Goal: Transaction & Acquisition: Purchase product/service

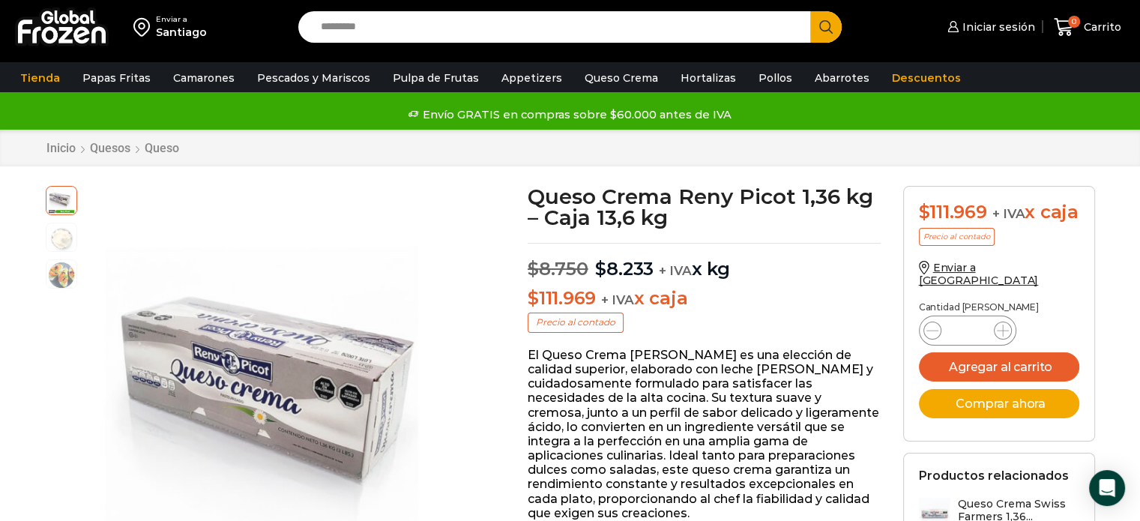
click at [172, 28] on div "Santiago" at bounding box center [181, 32] width 51 height 15
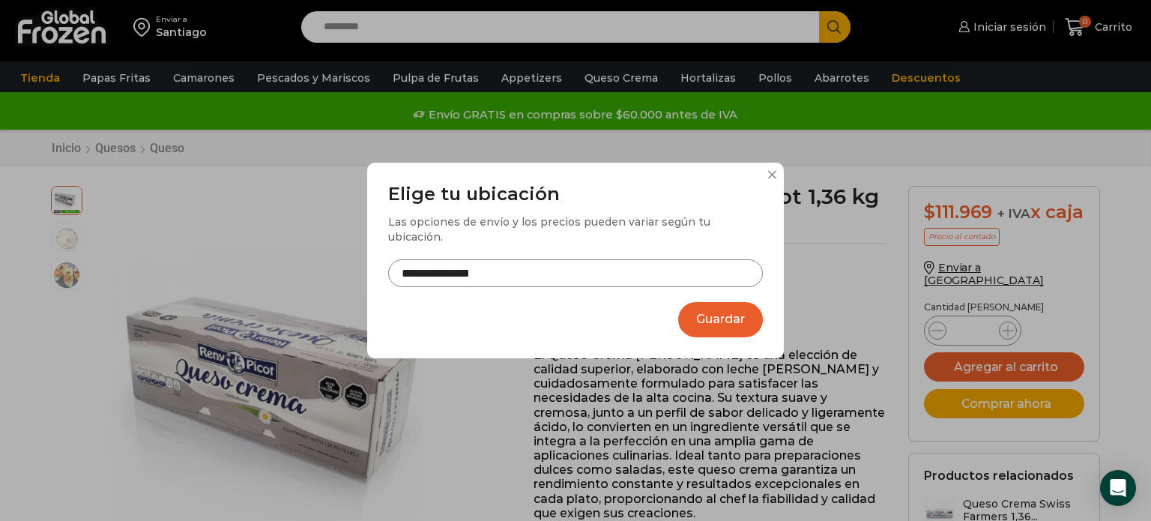
click at [768, 179] on button at bounding box center [771, 174] width 9 height 9
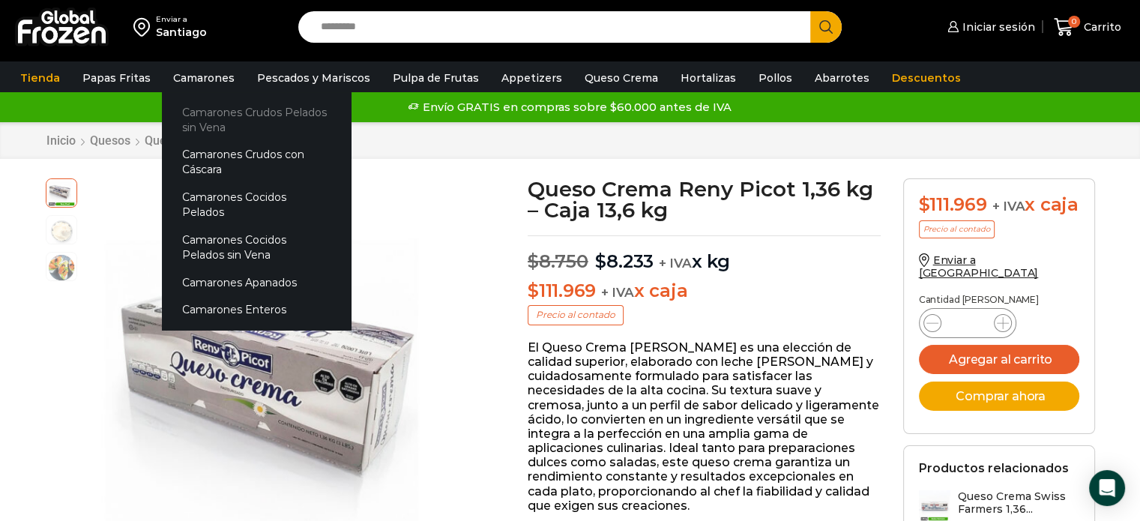
click at [217, 112] on link "Camarones Crudos Pelados sin Vena" at bounding box center [256, 119] width 189 height 43
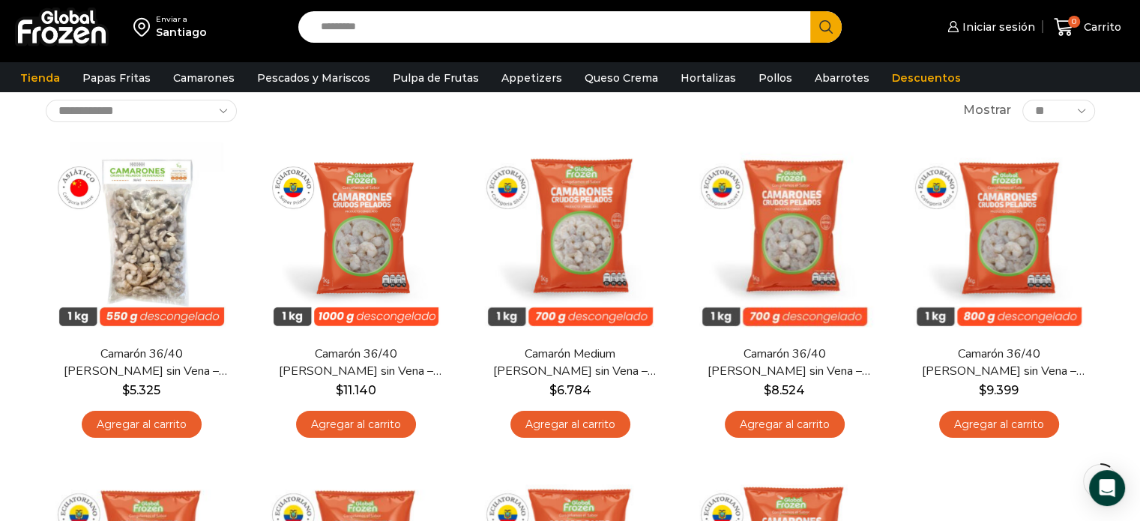
scroll to position [90, 0]
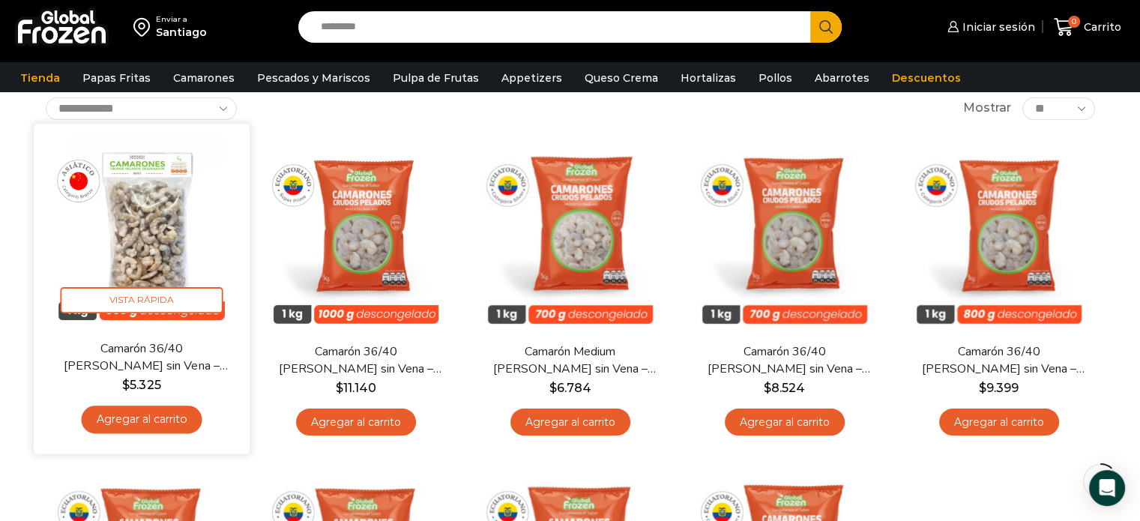
click at [132, 420] on link "Agregar al carrito" at bounding box center [141, 419] width 121 height 28
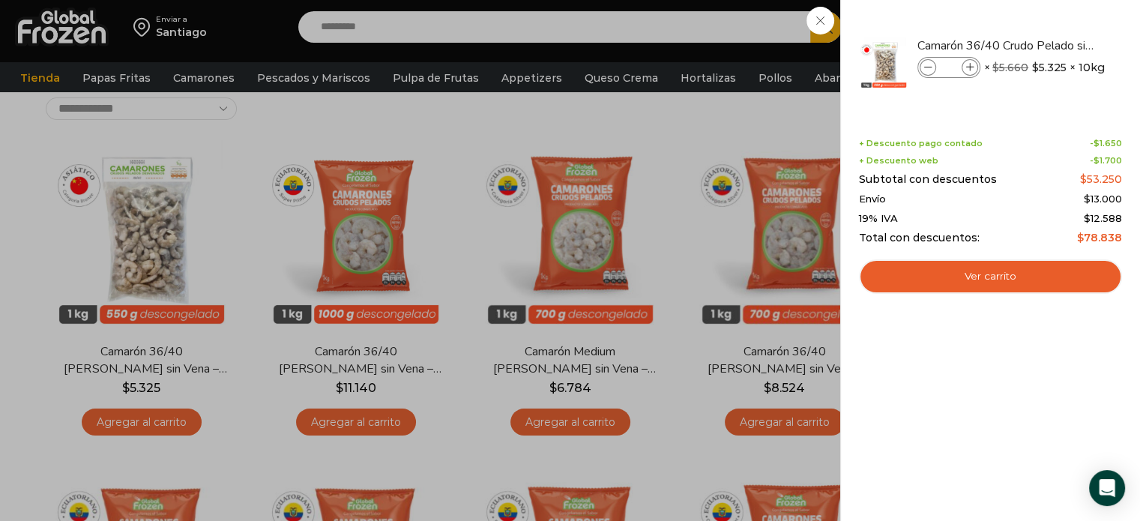
click at [1050, 45] on div "1 [GEOGRAPHIC_DATA] 1 1 Shopping Cart *" at bounding box center [1087, 27] width 75 height 35
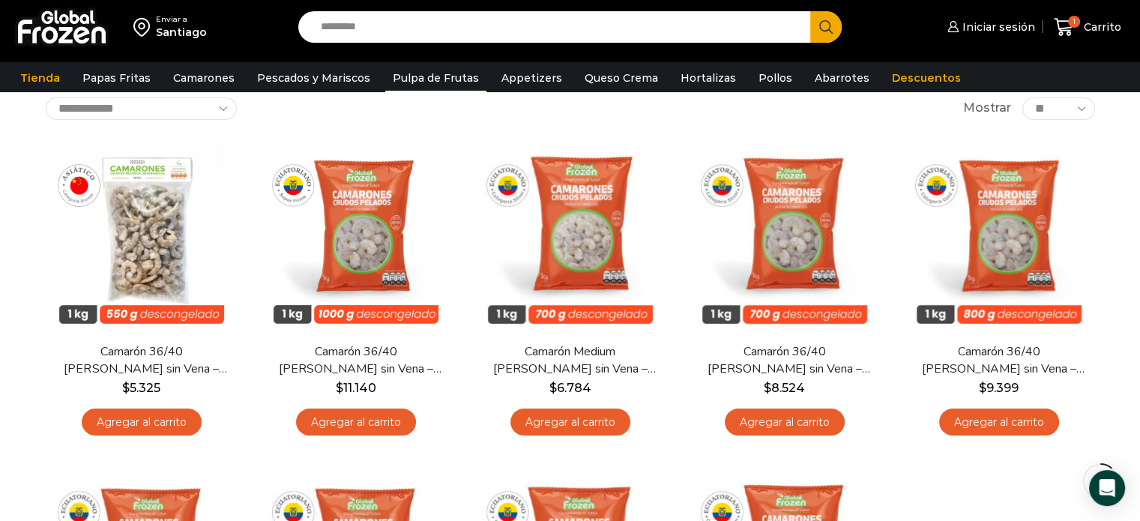
click at [411, 77] on link "Pulpa de Frutas" at bounding box center [435, 78] width 101 height 28
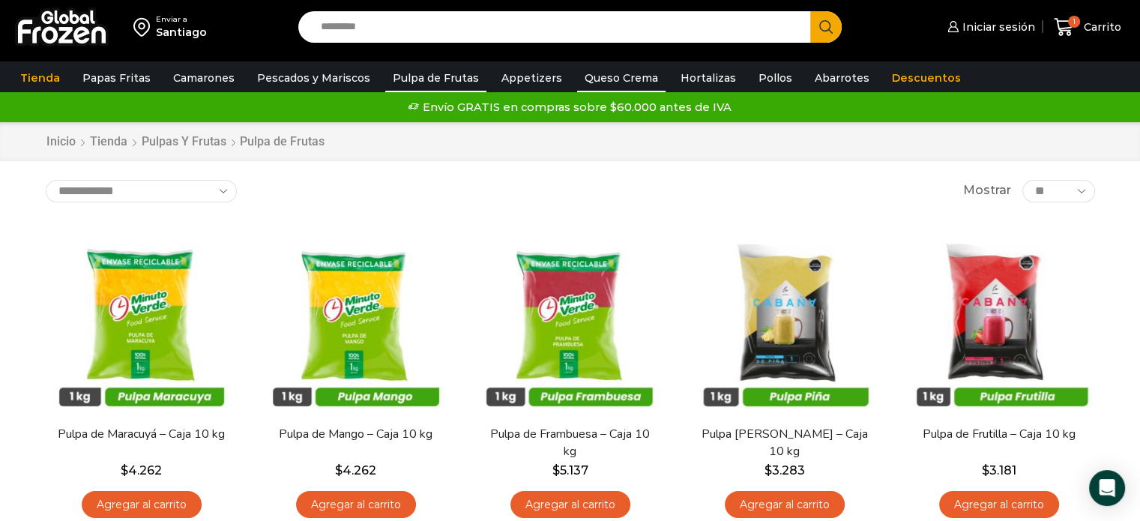
click at [584, 77] on link "Queso Crema" at bounding box center [621, 78] width 88 height 28
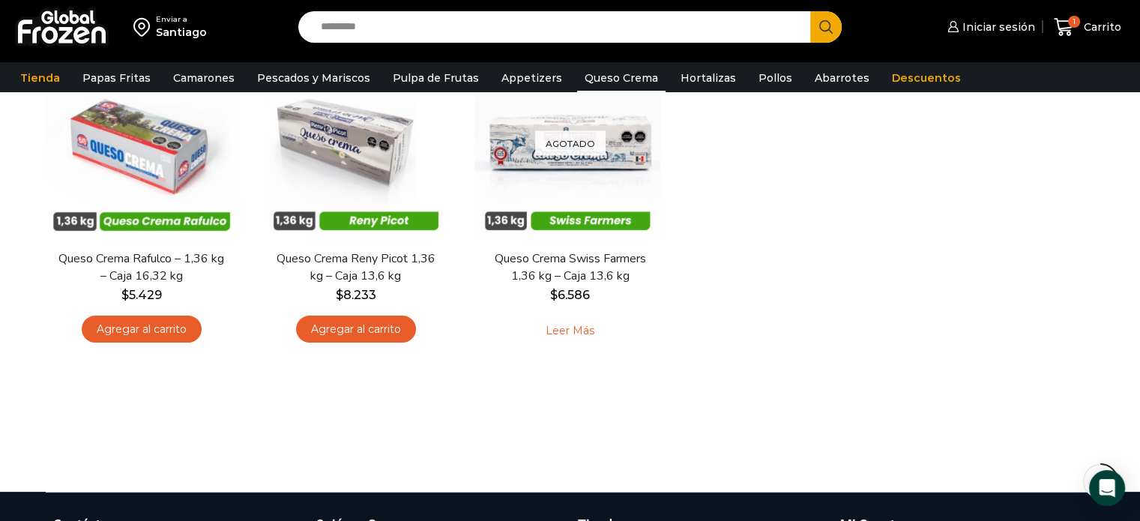
scroll to position [180, 0]
